Goal: Transaction & Acquisition: Book appointment/travel/reservation

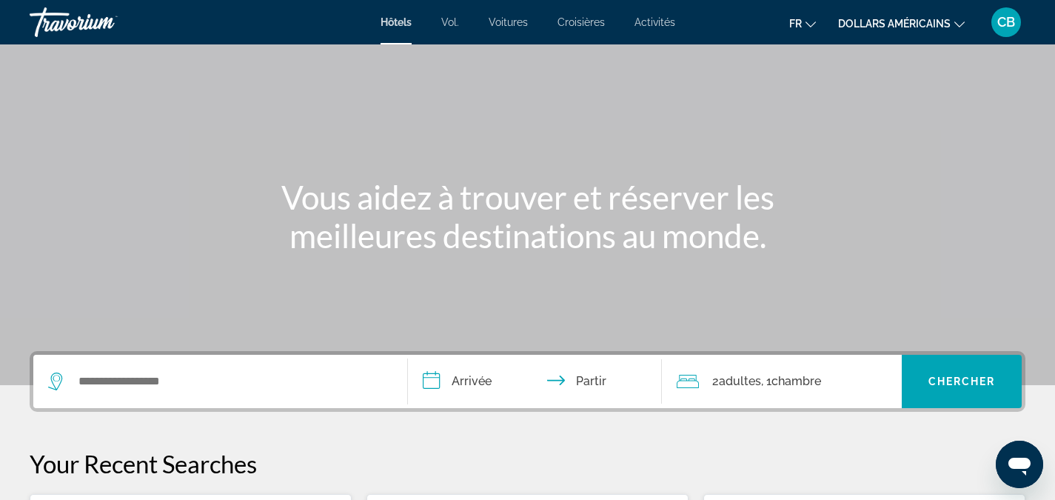
scroll to position [61, 0]
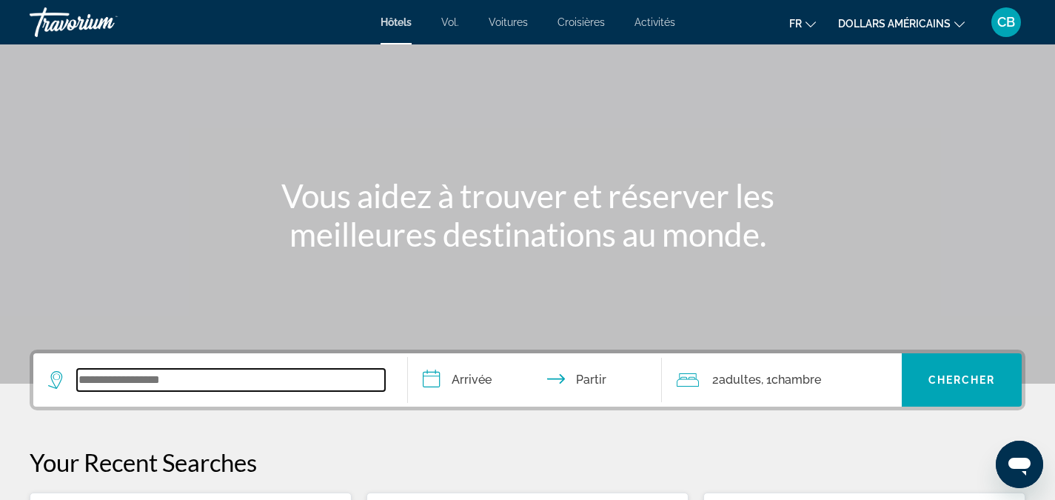
click at [164, 381] on input "Widget de recherche" at bounding box center [231, 380] width 308 height 22
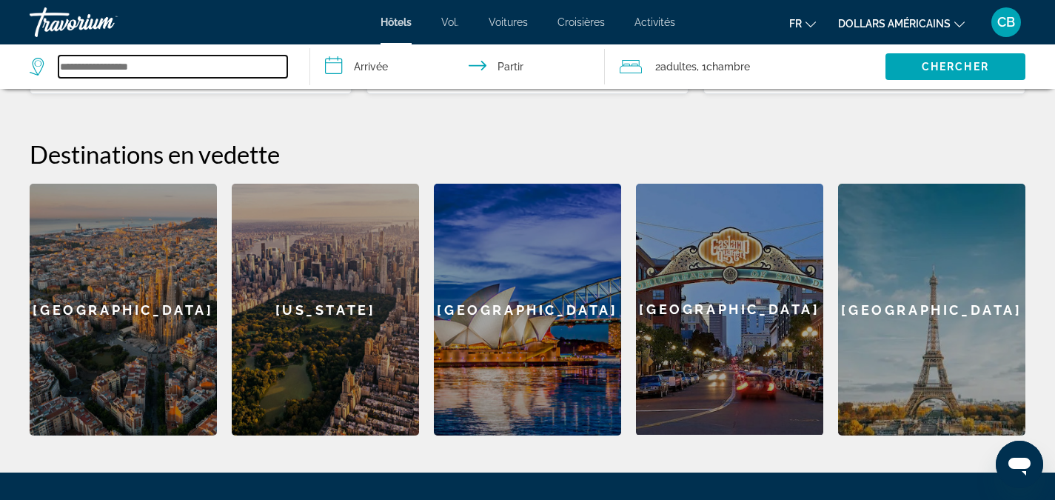
scroll to position [524, 0]
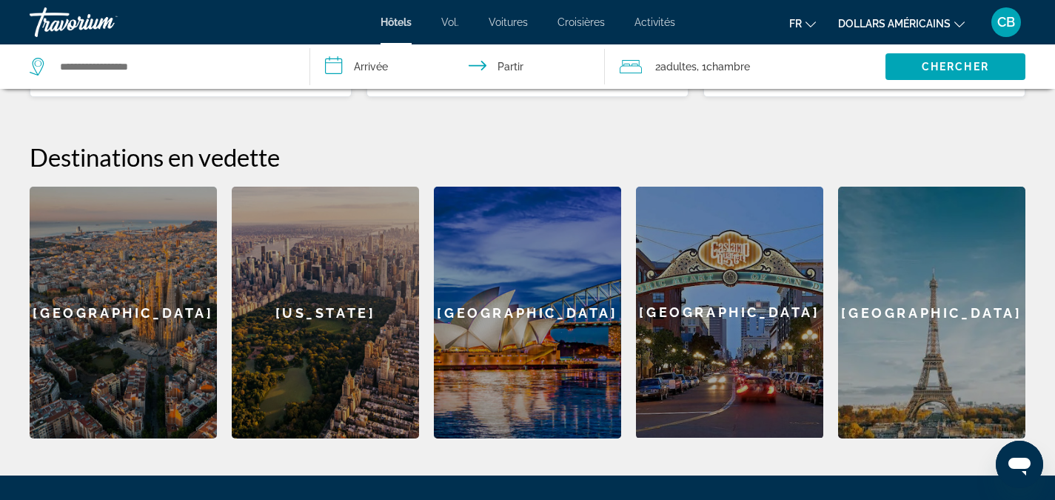
click at [296, 355] on div "[US_STATE]" at bounding box center [325, 312] width 187 height 252
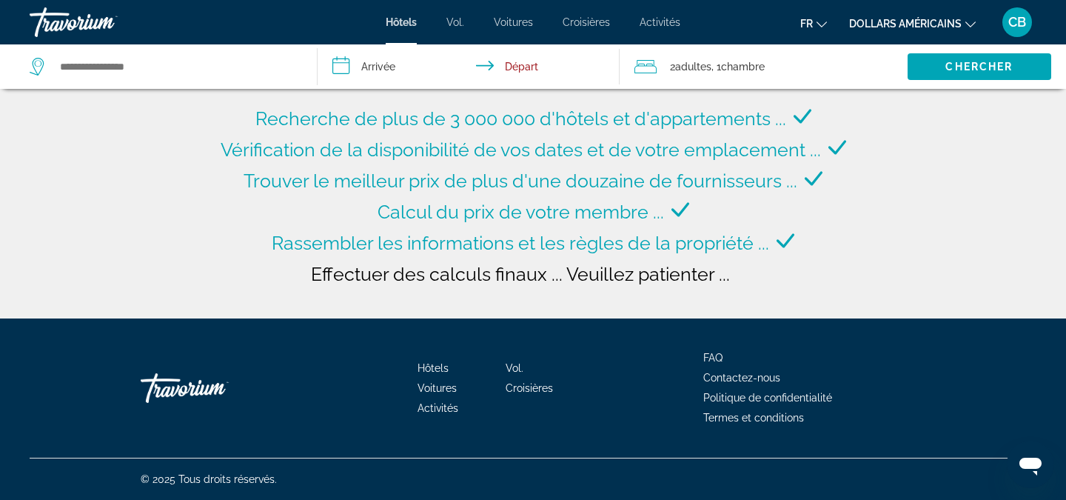
type input "**********"
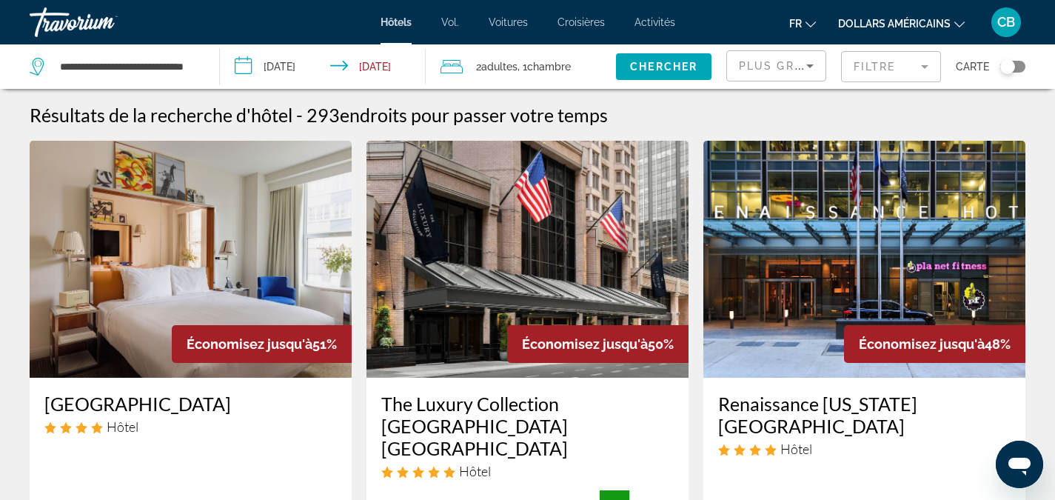
click at [449, 106] on span "endroits pour passer votre temps" at bounding box center [474, 115] width 268 height 22
click at [524, 70] on span ", 1 Chambre pièces" at bounding box center [543, 66] width 53 height 21
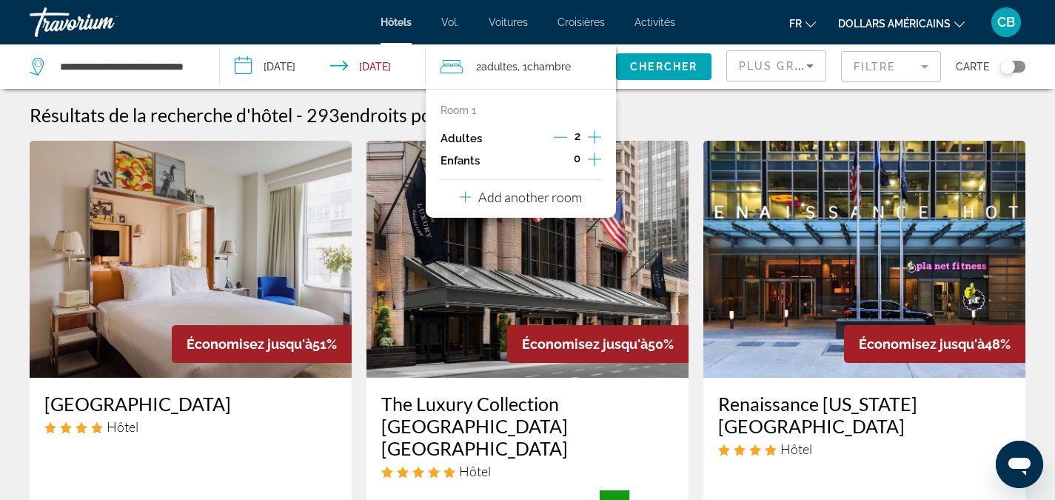
click at [406, 104] on span "endroits pour passer votre temps" at bounding box center [474, 115] width 268 height 22
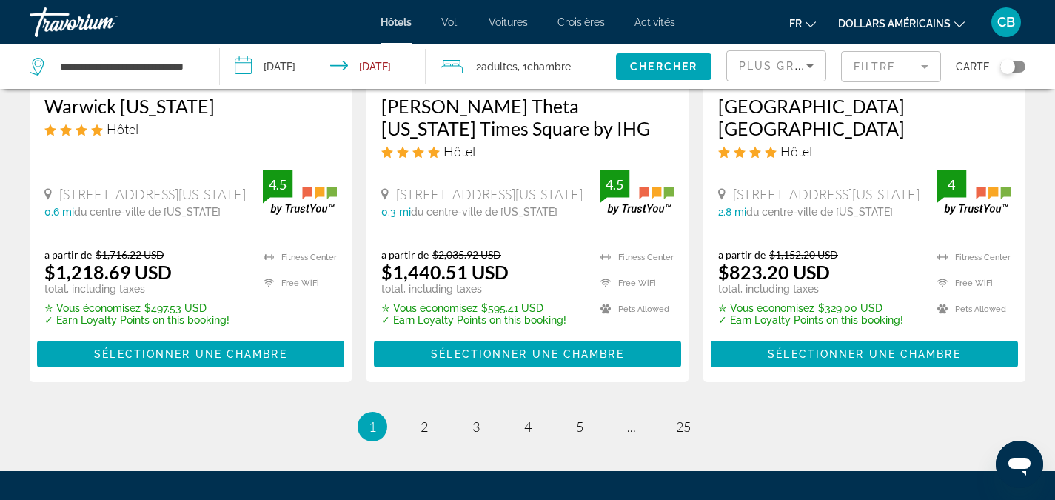
scroll to position [2205, 0]
